Goal: Task Accomplishment & Management: Manage account settings

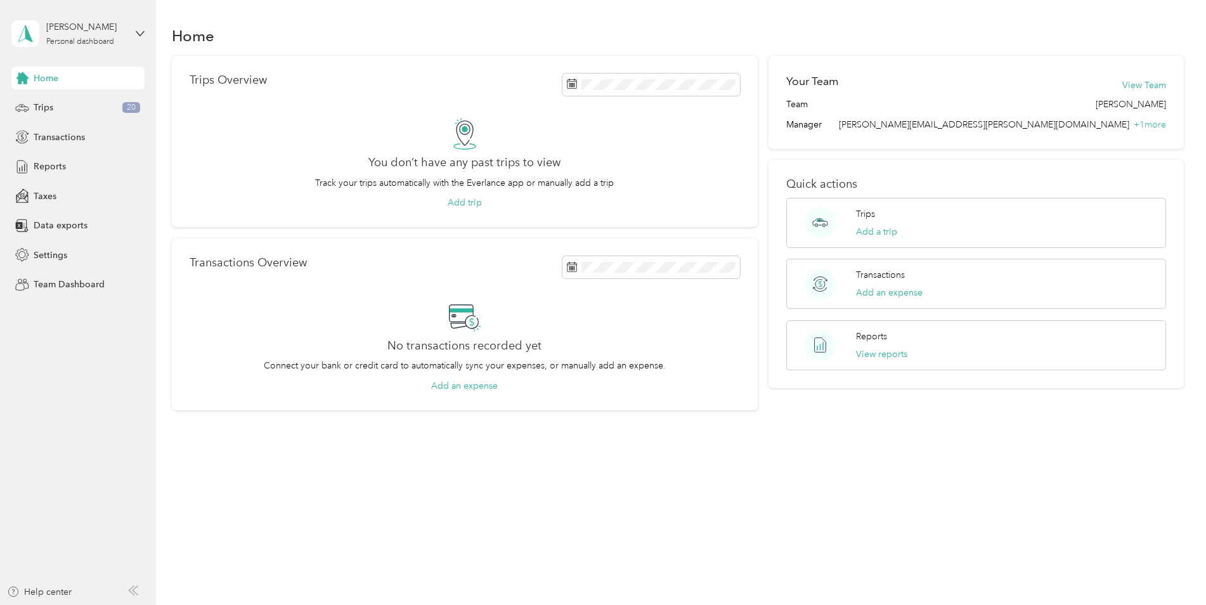
click at [133, 34] on div "[PERSON_NAME] Personal dashboard" at bounding box center [77, 33] width 133 height 44
click at [89, 108] on div "Team dashboard" at bounding box center [216, 104] width 393 height 22
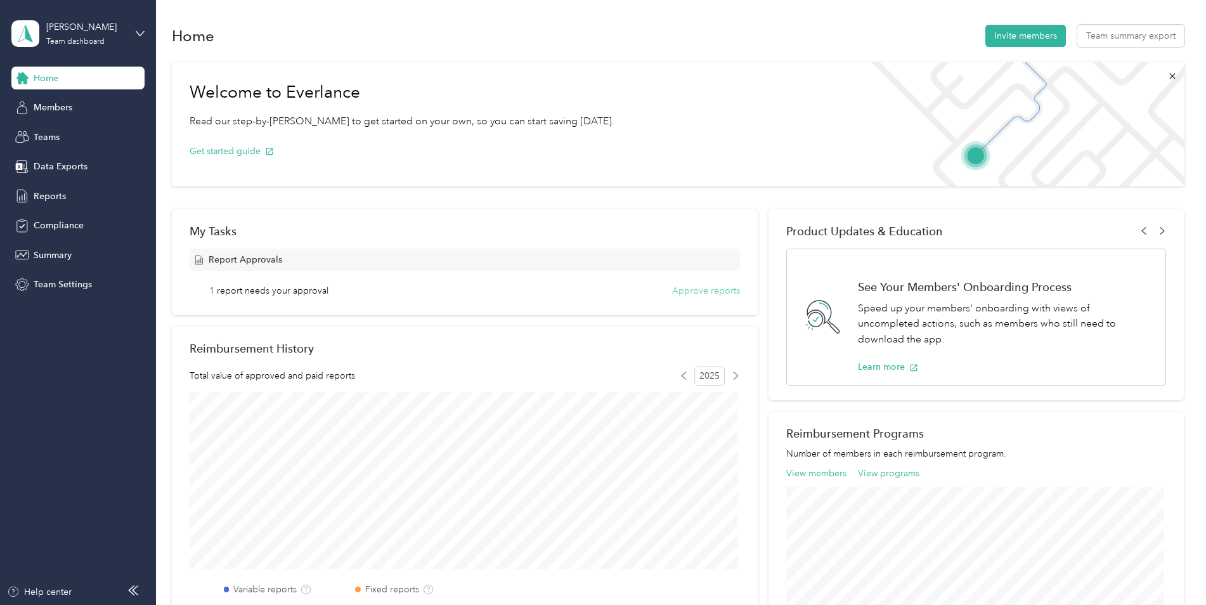
click at [705, 294] on button "Approve reports" at bounding box center [706, 290] width 68 height 13
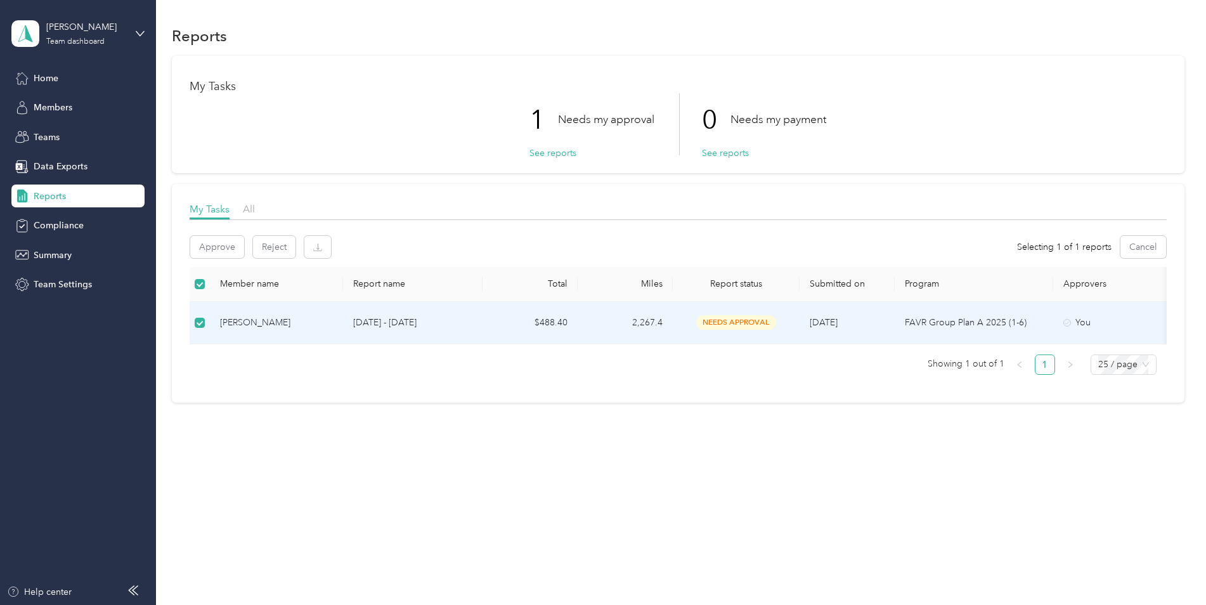
click at [715, 322] on span "needs approval" at bounding box center [736, 322] width 80 height 15
click at [269, 322] on div "[PERSON_NAME]" at bounding box center [276, 323] width 113 height 14
click at [746, 322] on span "needs approval" at bounding box center [736, 322] width 80 height 15
click at [1102, 323] on div "You" at bounding box center [1117, 323] width 107 height 14
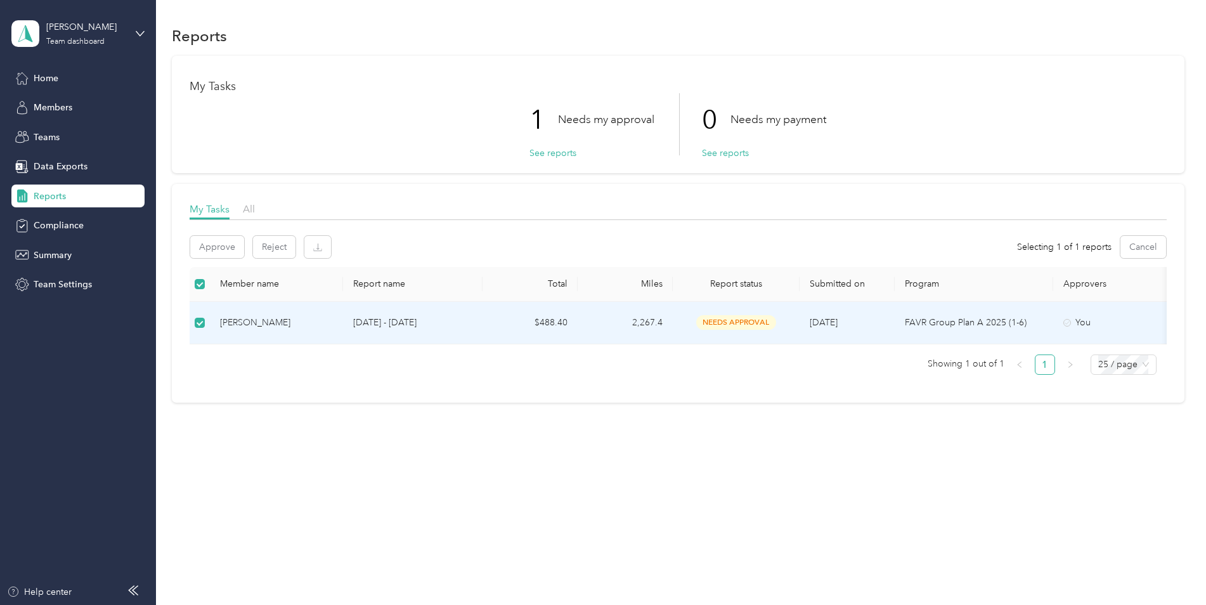
click at [1102, 323] on div "You" at bounding box center [1117, 323] width 107 height 14
click at [1161, 321] on div "You" at bounding box center [1117, 323] width 107 height 14
click at [218, 245] on button "Approve" at bounding box center [217, 247] width 54 height 22
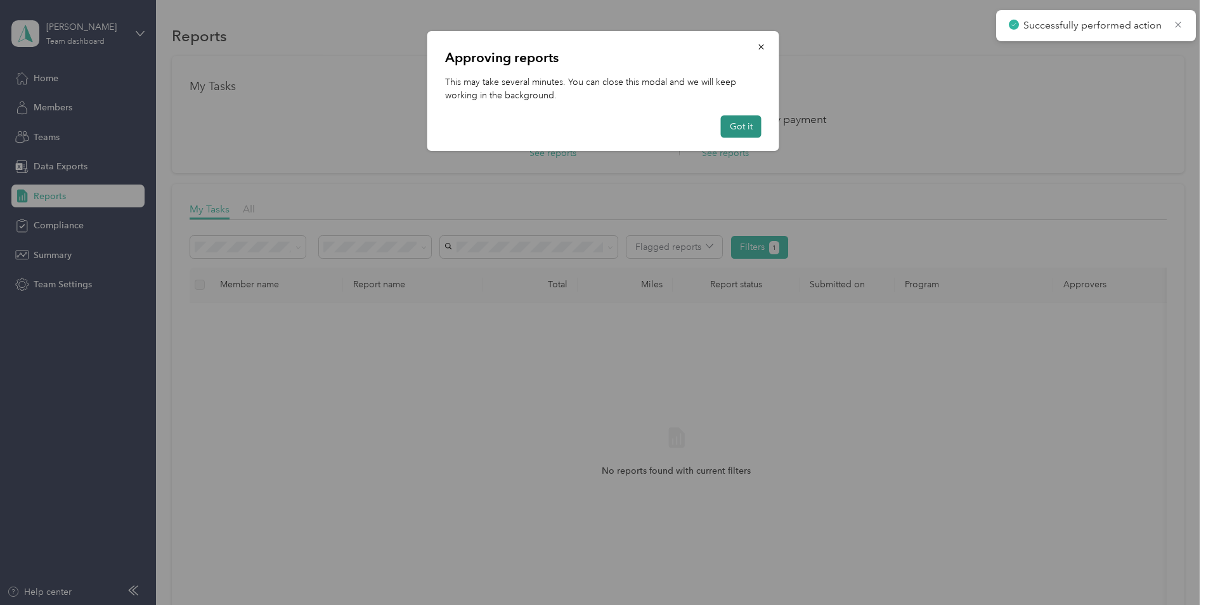
click at [738, 123] on button "Got it" at bounding box center [741, 126] width 41 height 22
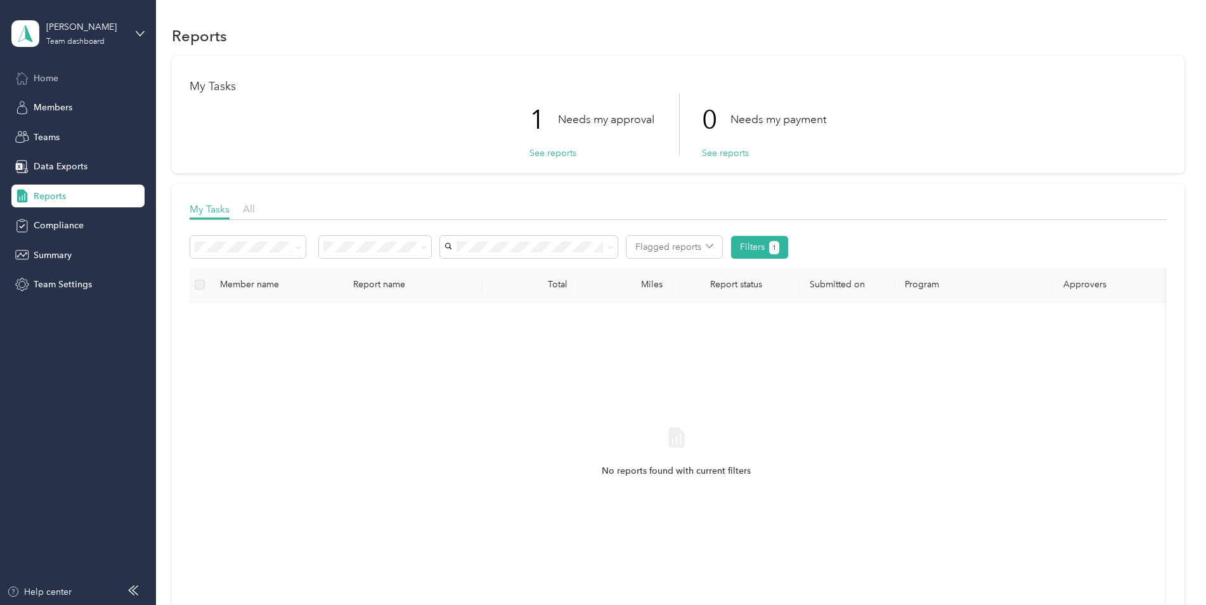
click at [37, 69] on div "Home" at bounding box center [77, 78] width 133 height 23
